Goal: Communication & Community: Answer question/provide support

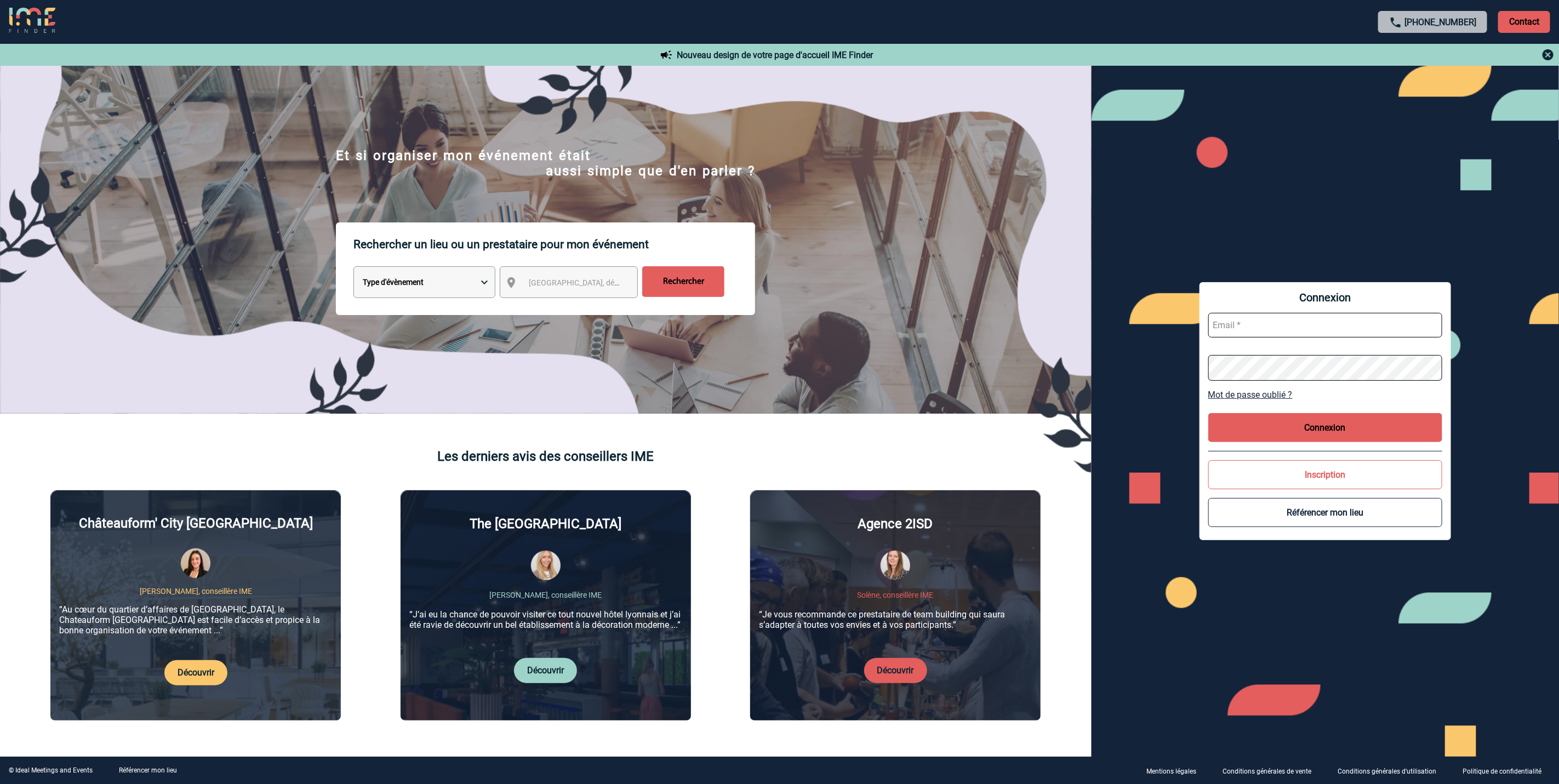
type input "amelie.ghio@abeille-assurances.fr"
click at [1304, 423] on button "Connexion" at bounding box center [1326, 428] width 234 height 29
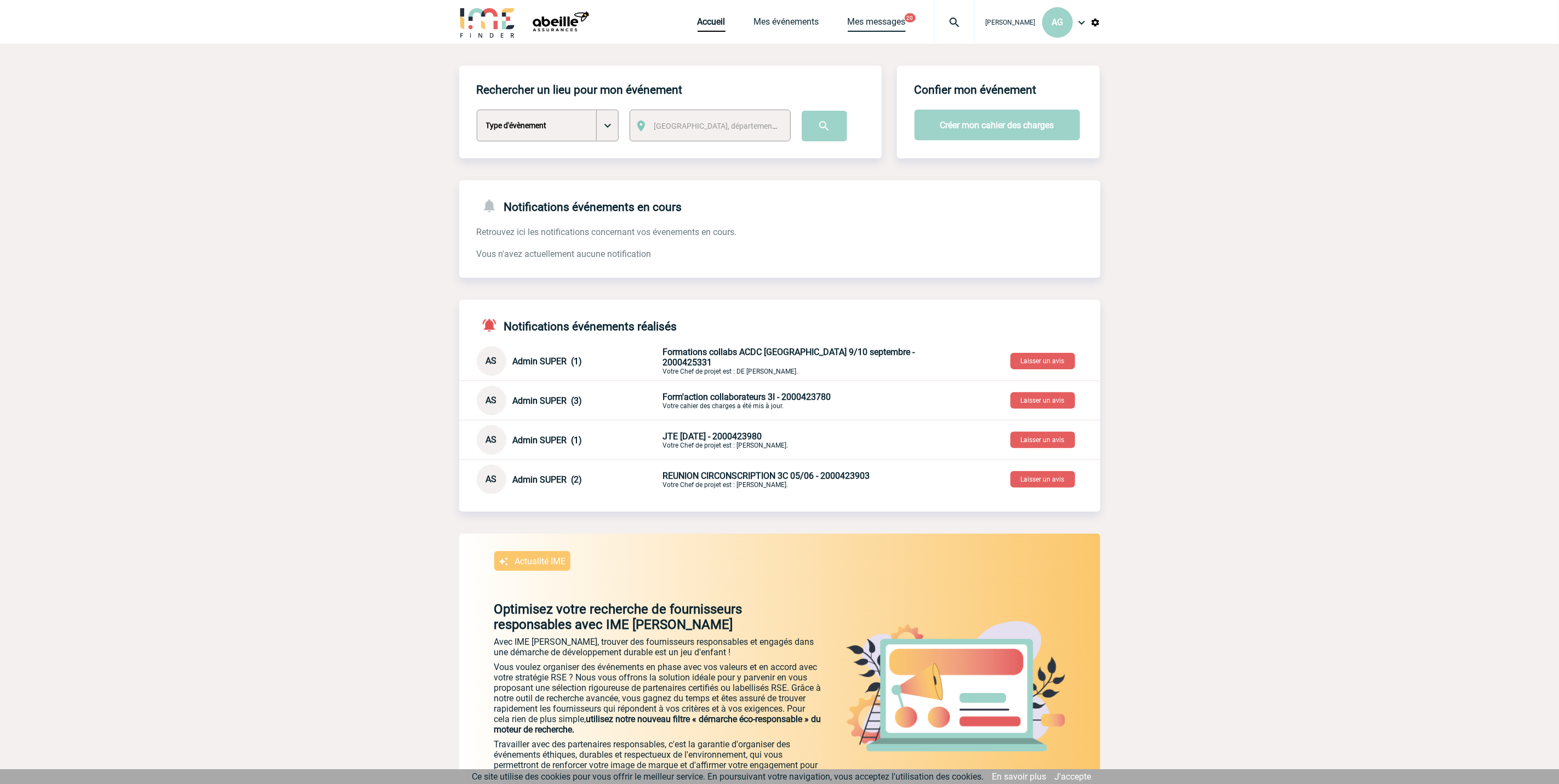
click at [904, 20] on link "Mes messages" at bounding box center [876, 24] width 58 height 15
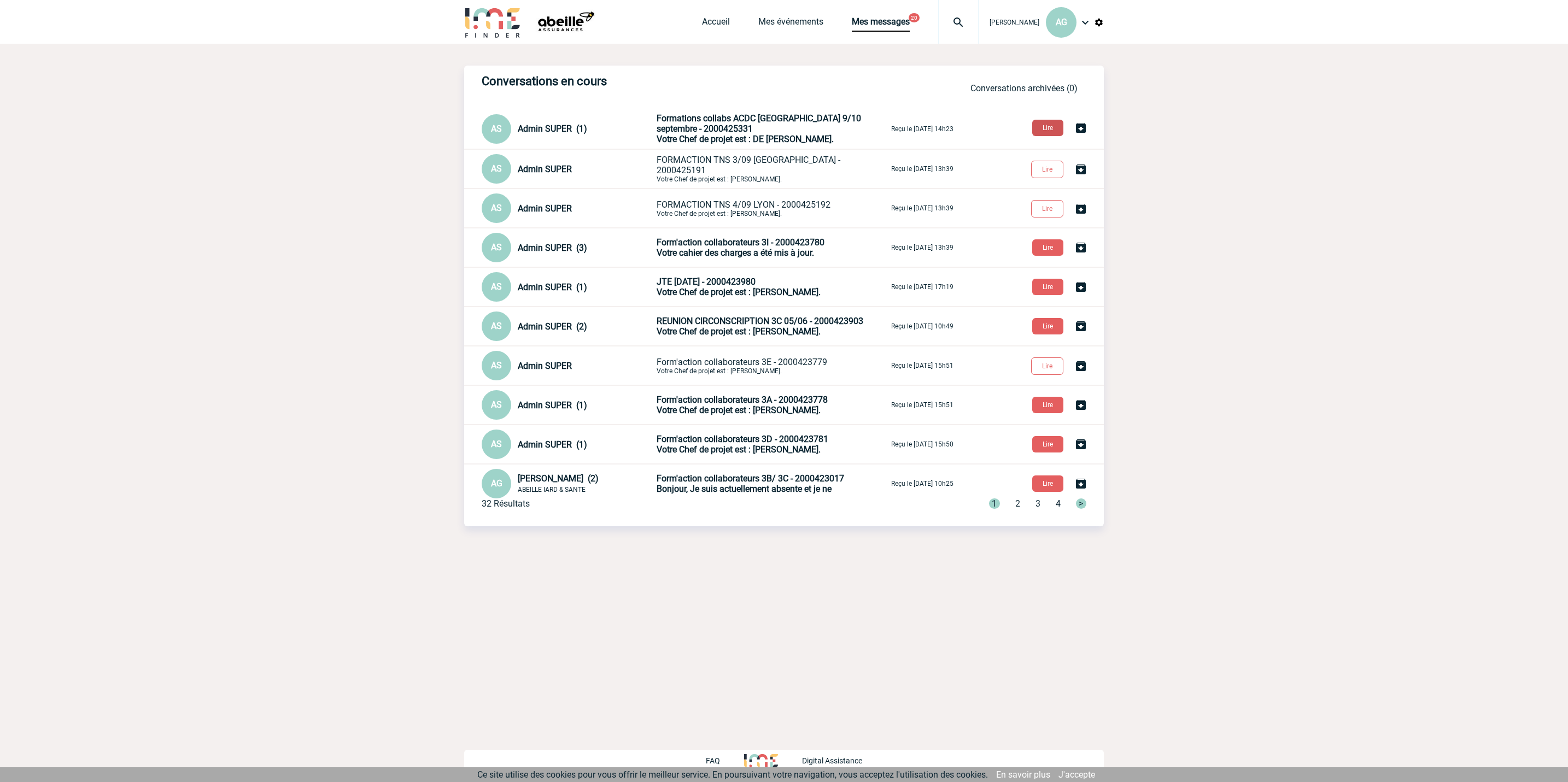
click at [1044, 125] on button "Lire" at bounding box center [1048, 128] width 31 height 16
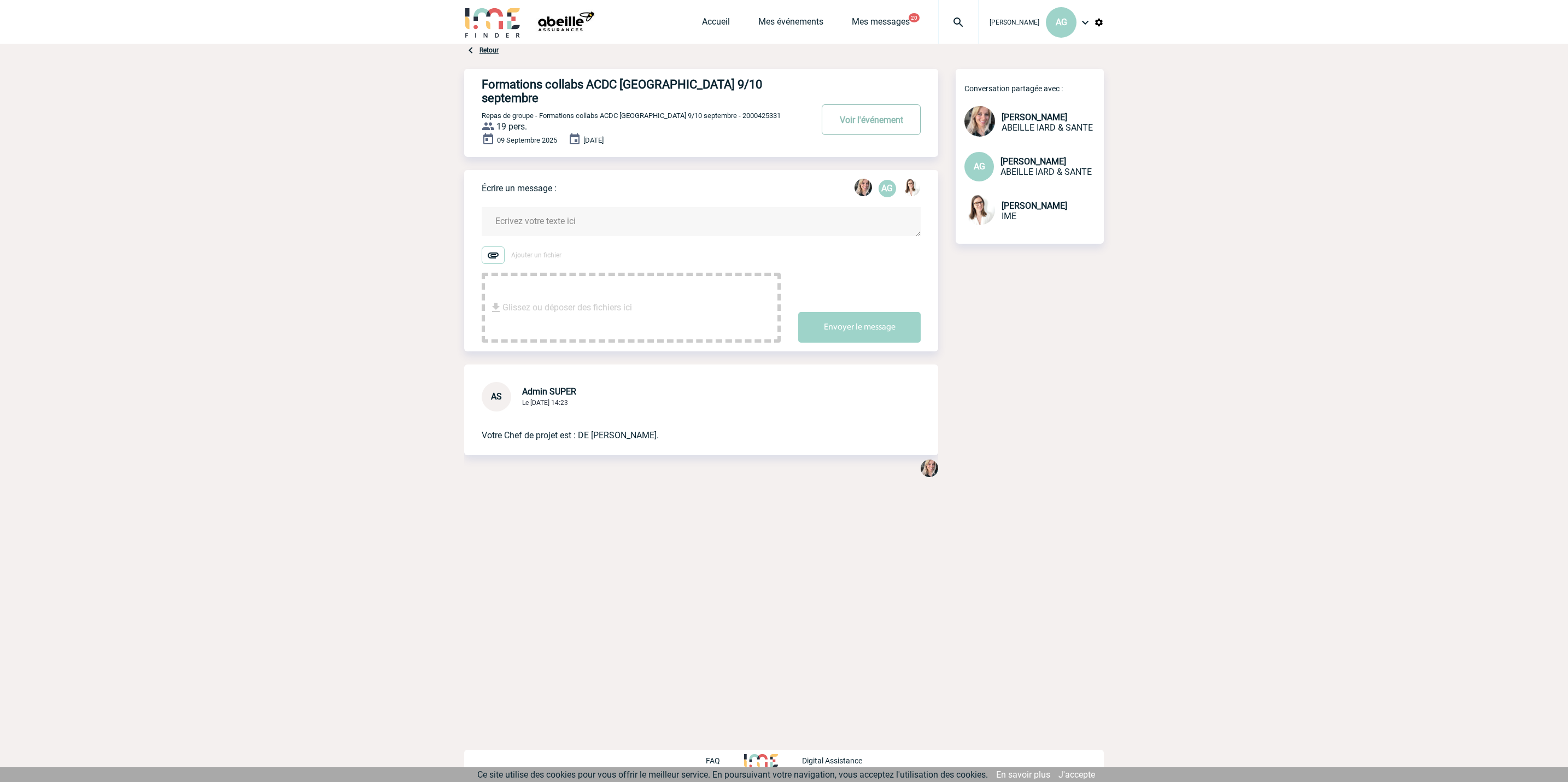
click at [844, 105] on button "Voir l'événement" at bounding box center [871, 120] width 99 height 30
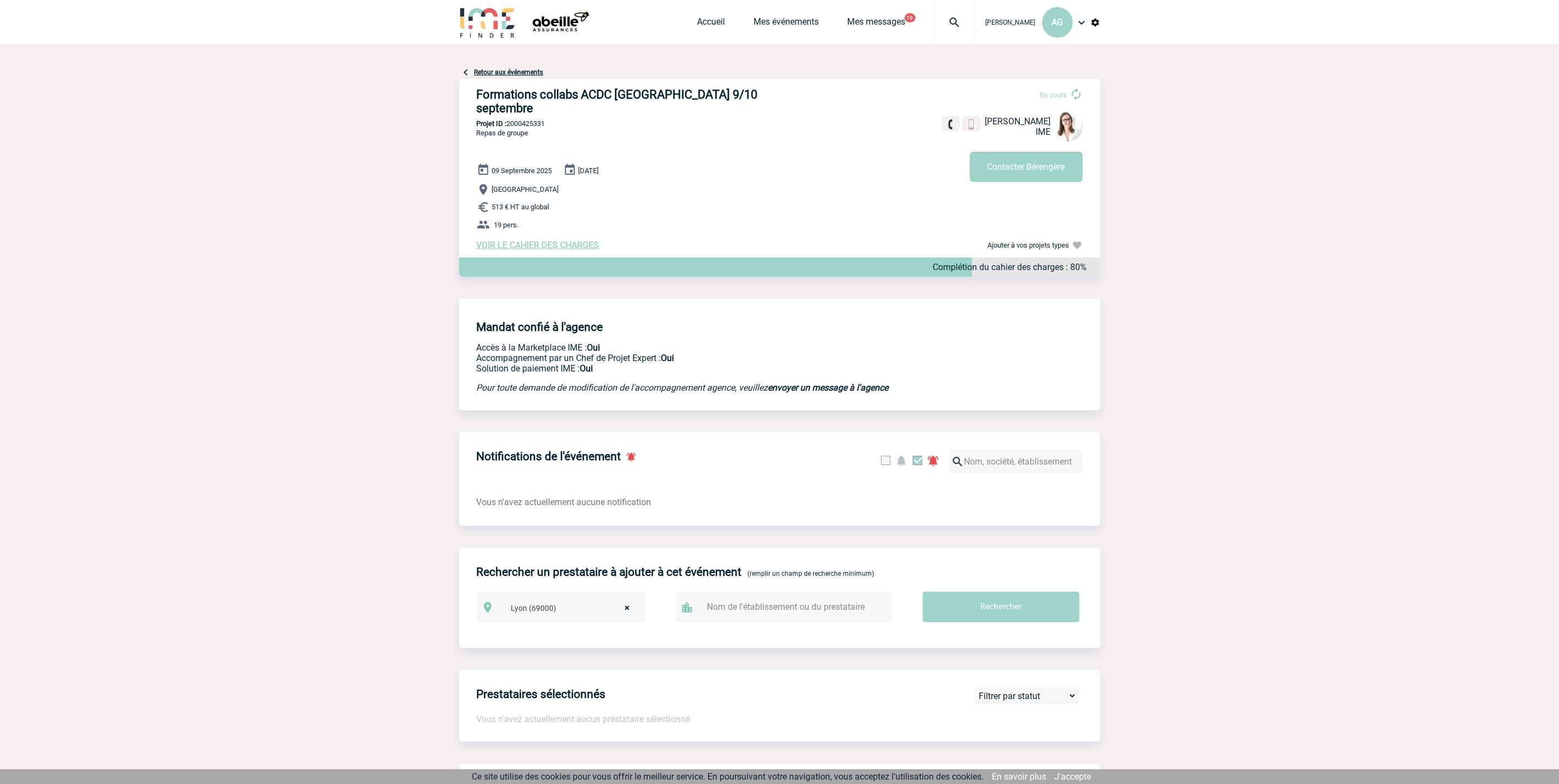
click at [1196, 287] on body "[PERSON_NAME] AG Accueil Mes événements 19" at bounding box center [779, 595] width 1559 height 1190
click at [1203, 242] on body "[PERSON_NAME] AG Accueil Mes événements 19" at bounding box center [779, 595] width 1559 height 1190
